Goal: Task Accomplishment & Management: Use online tool/utility

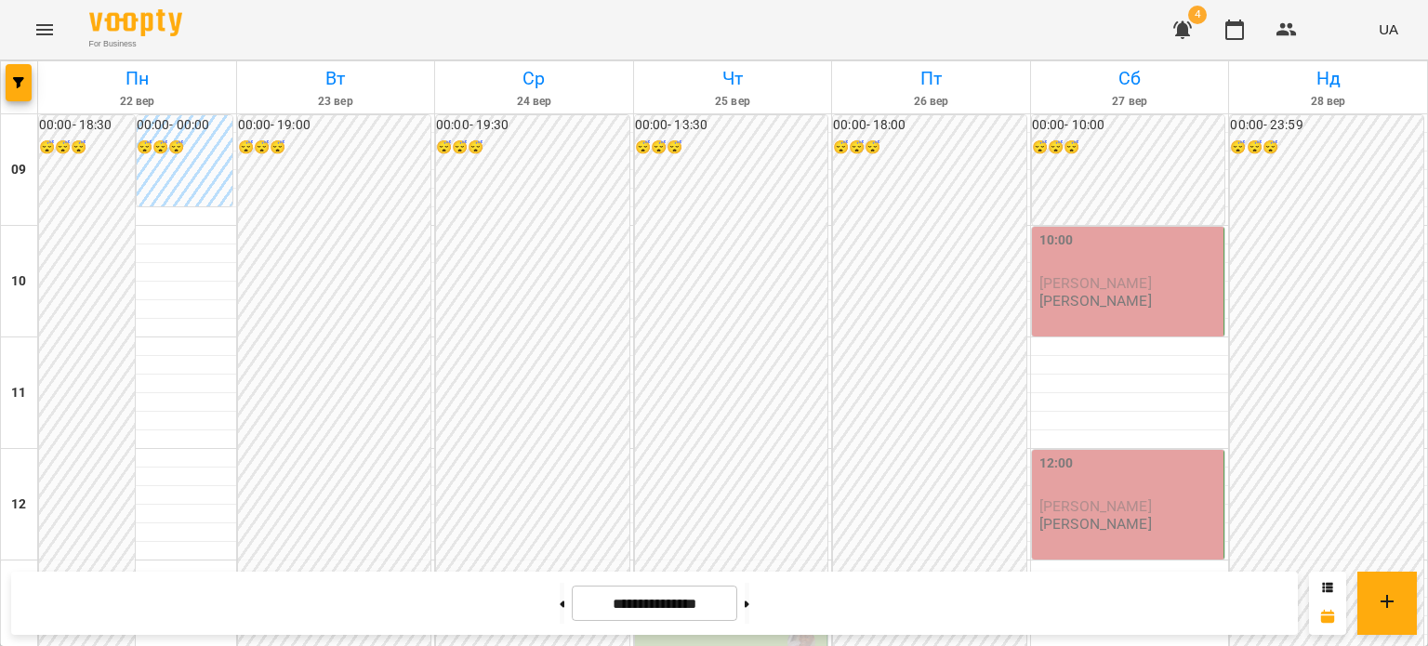
scroll to position [1056, 0]
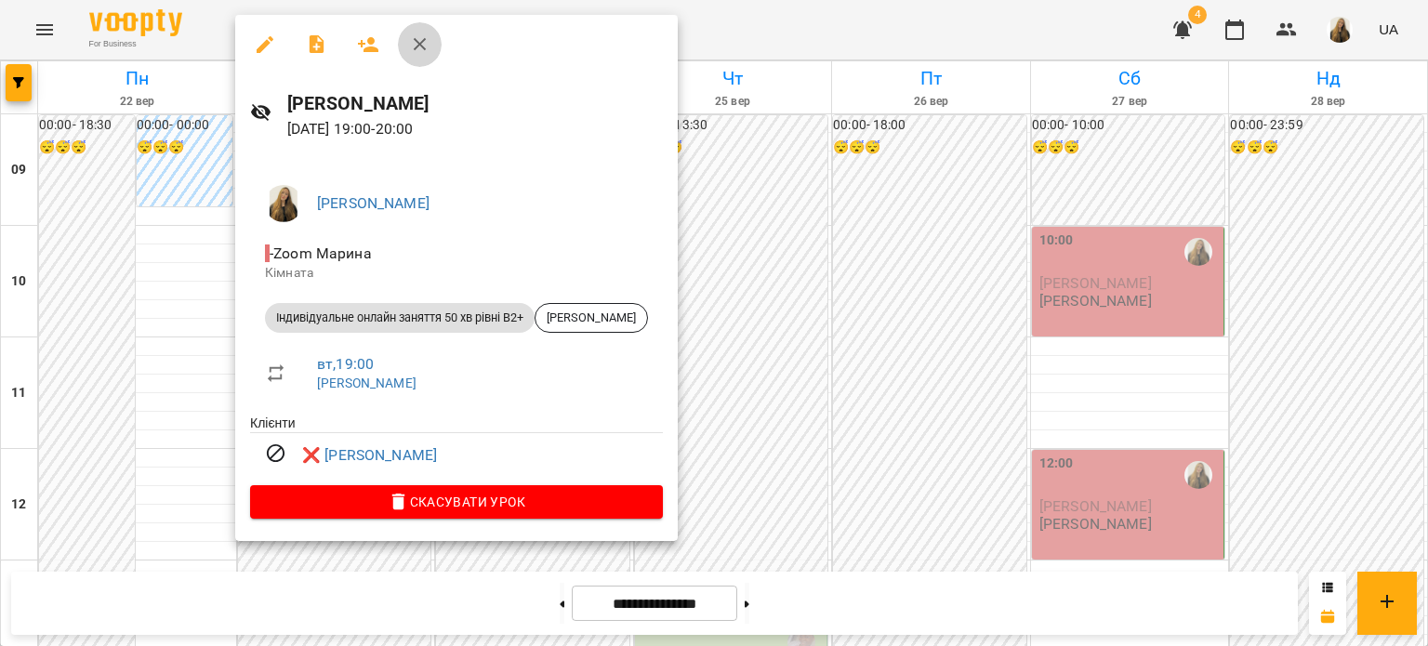
click at [413, 55] on button "button" at bounding box center [420, 44] width 45 height 45
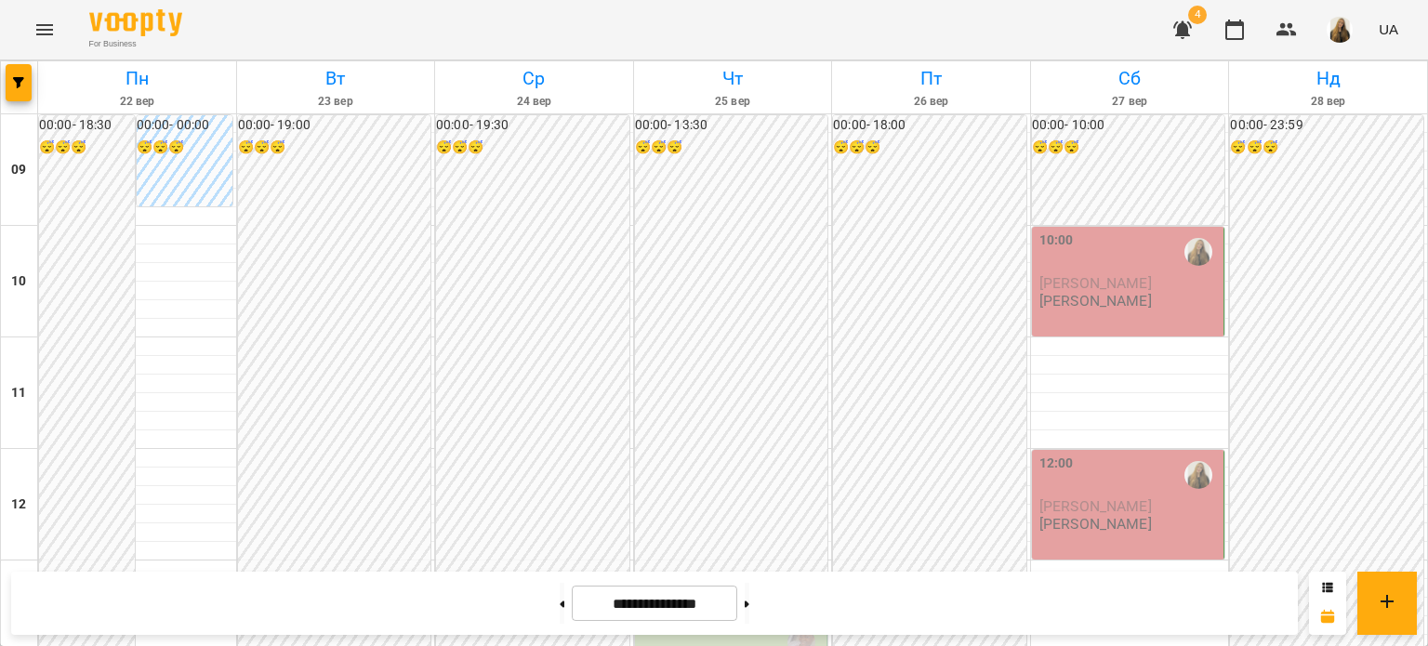
scroll to position [1113, 0]
click at [749, 608] on button at bounding box center [747, 603] width 5 height 41
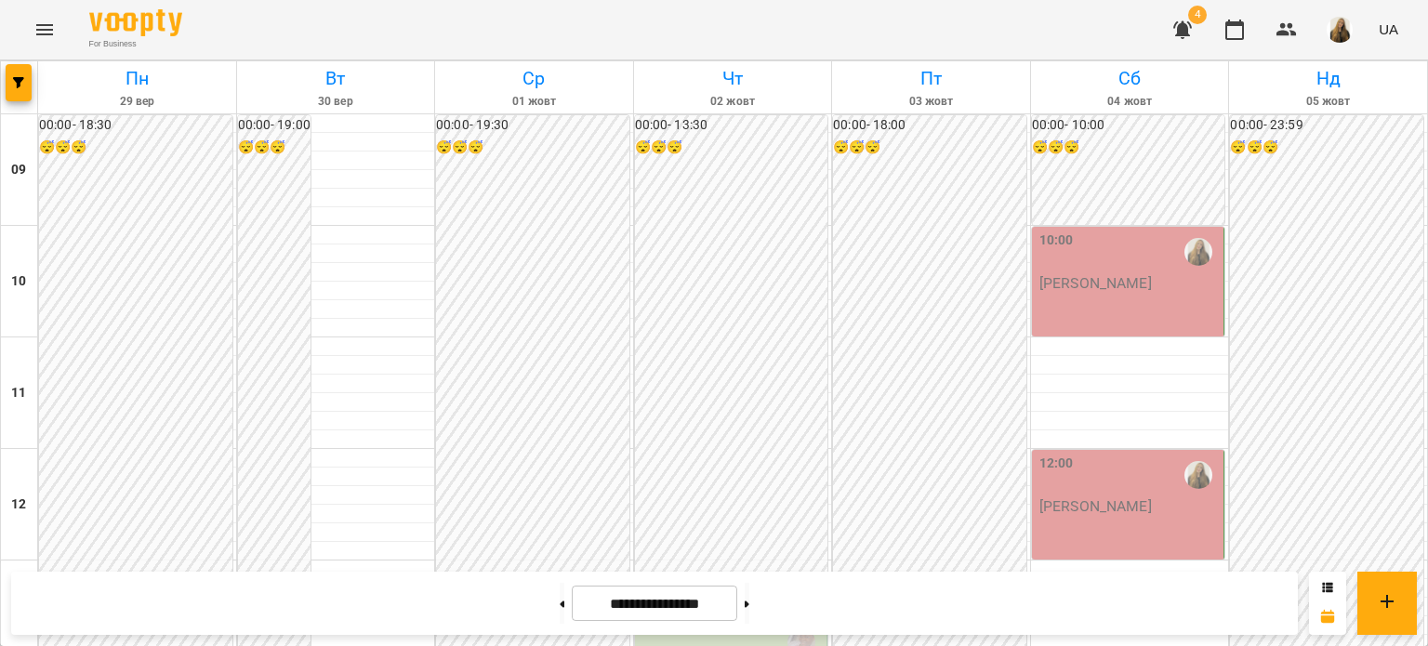
scroll to position [1020, 0]
click at [749, 603] on icon at bounding box center [747, 604] width 5 height 7
click at [749, 601] on button at bounding box center [747, 603] width 5 height 41
click at [560, 602] on button at bounding box center [562, 603] width 5 height 41
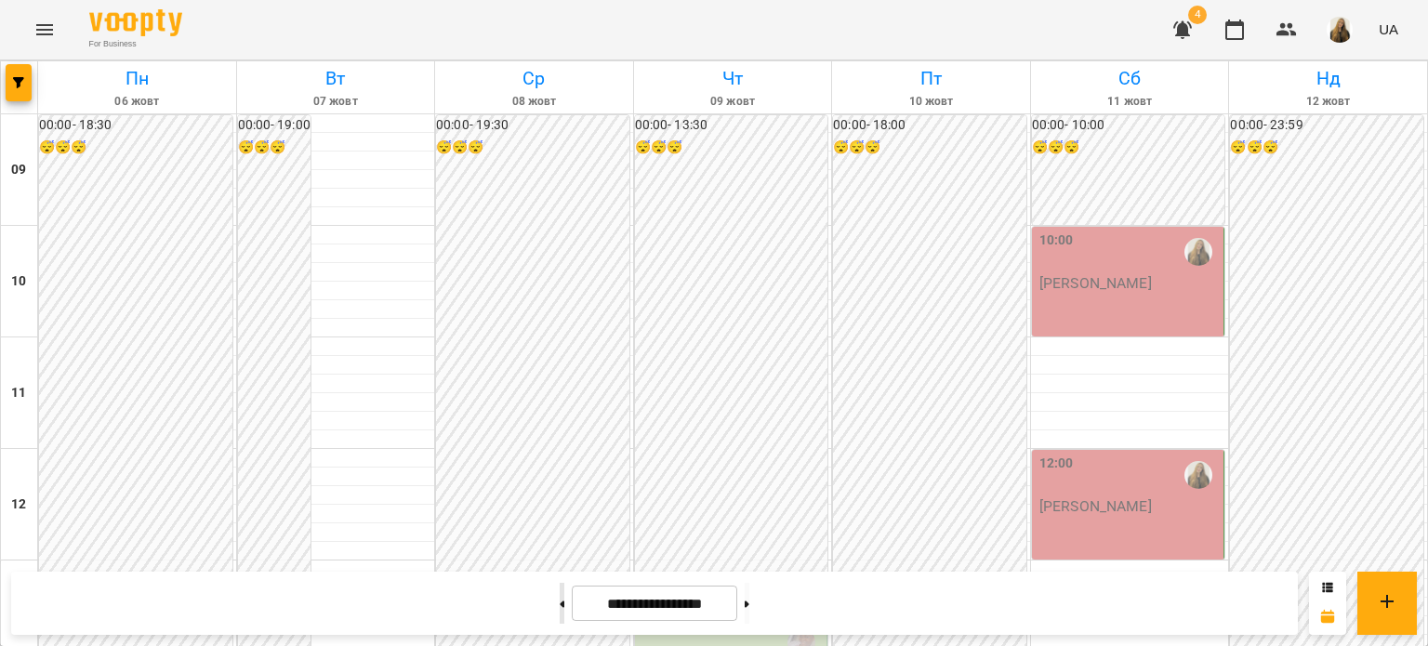
type input "**********"
